Goal: Information Seeking & Learning: Learn about a topic

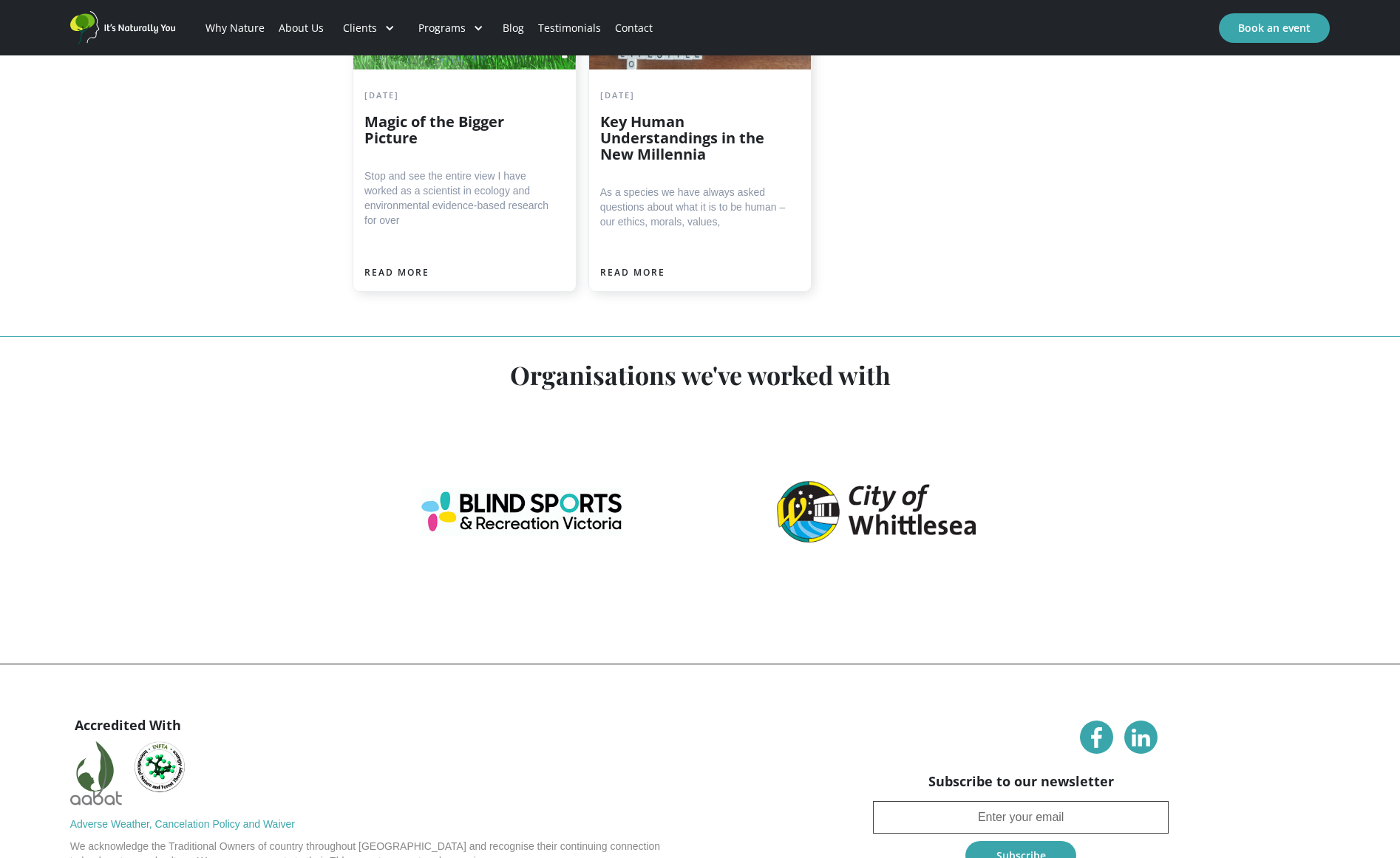
scroll to position [5866, 0]
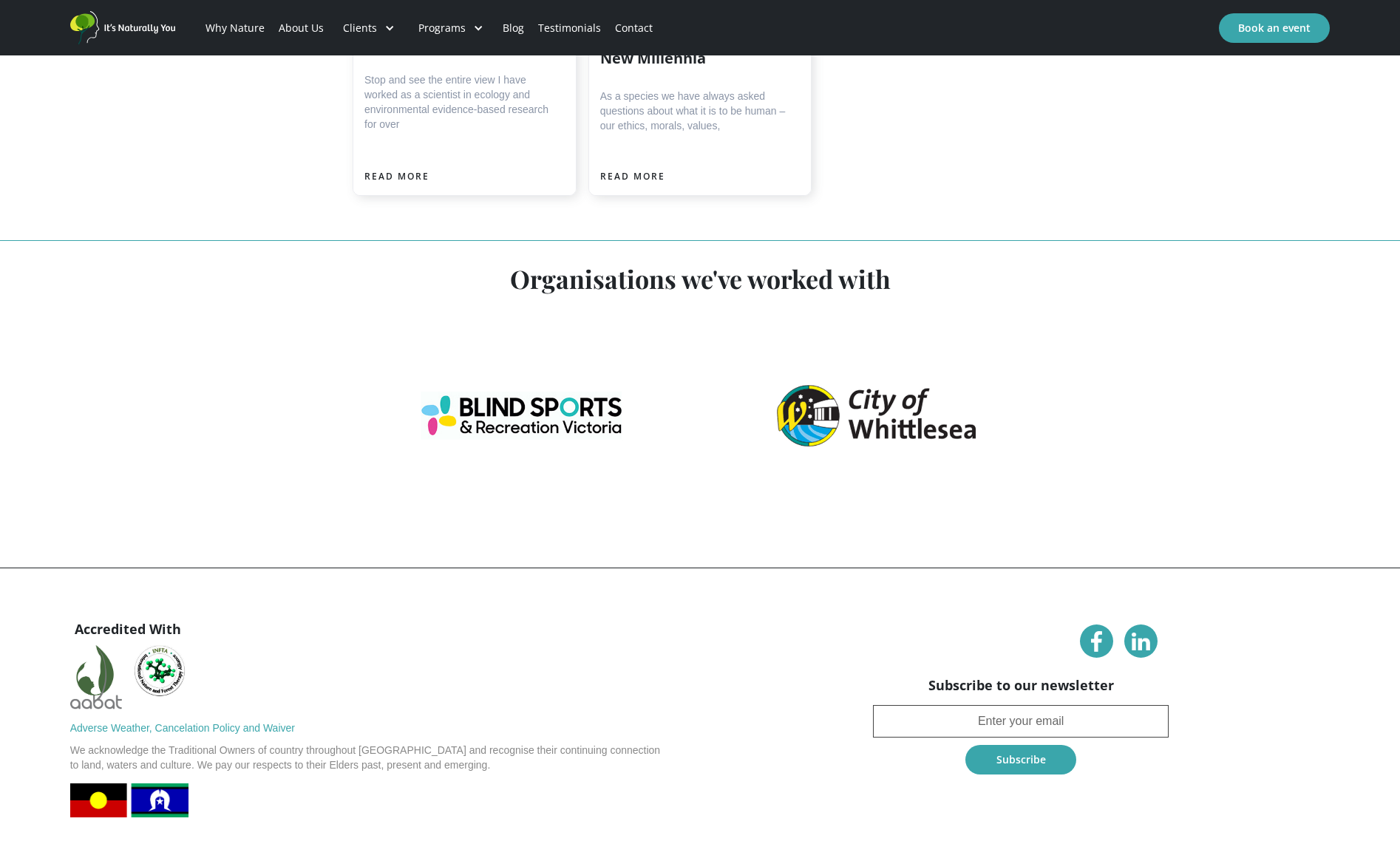
click at [284, 28] on link "About Us" at bounding box center [302, 28] width 59 height 50
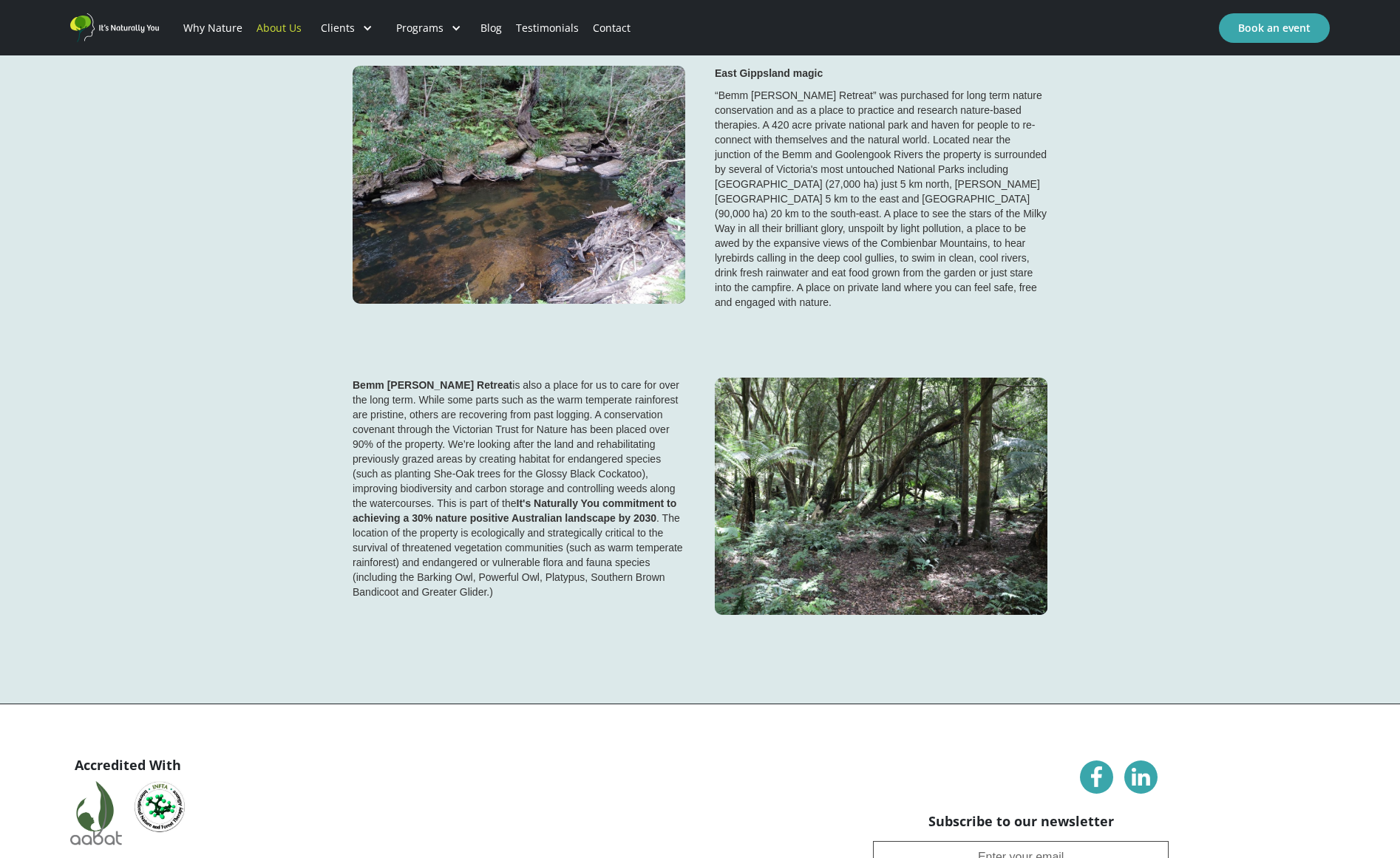
scroll to position [3456, 0]
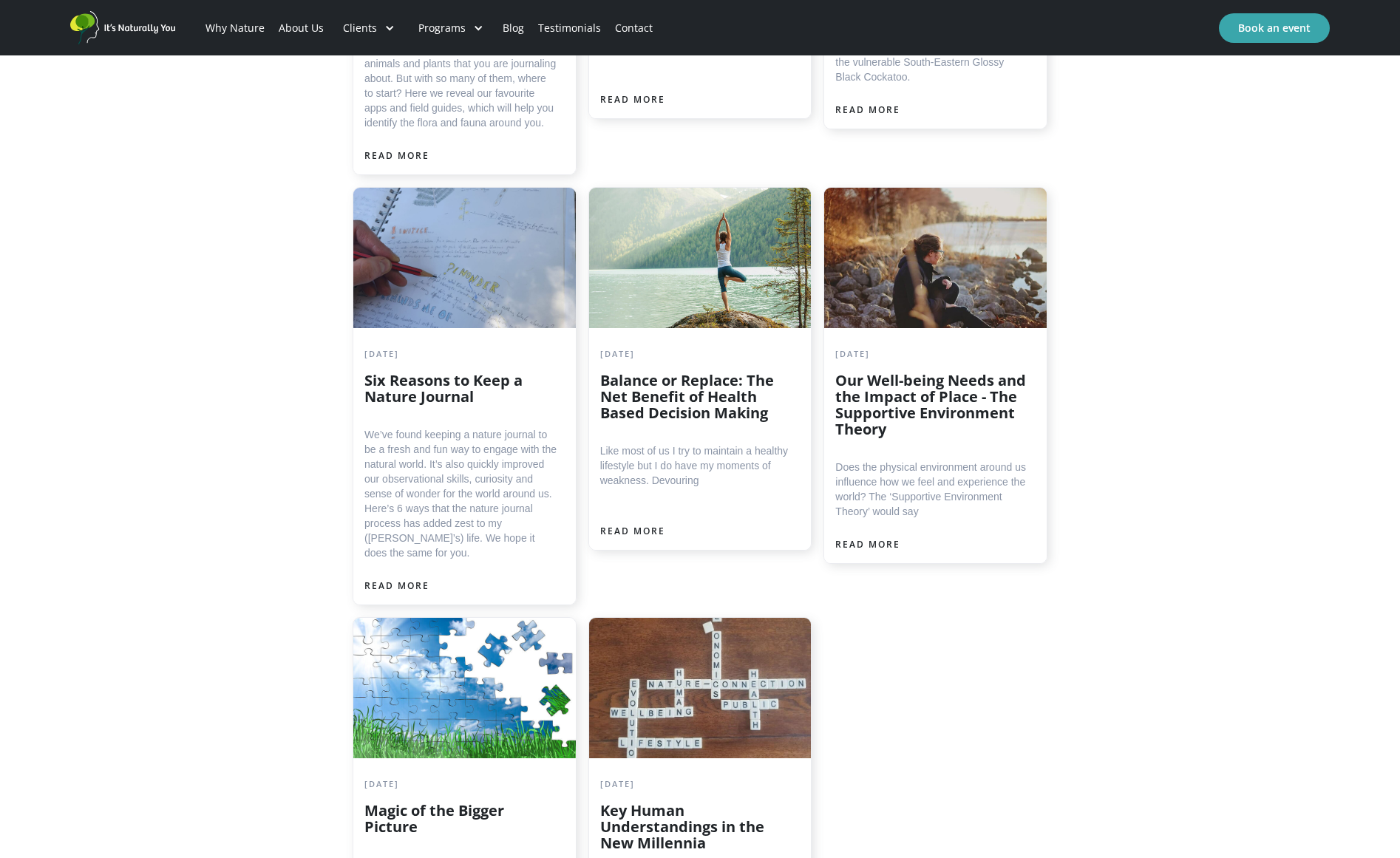
scroll to position [5866, 0]
